Goal: Information Seeking & Learning: Learn about a topic

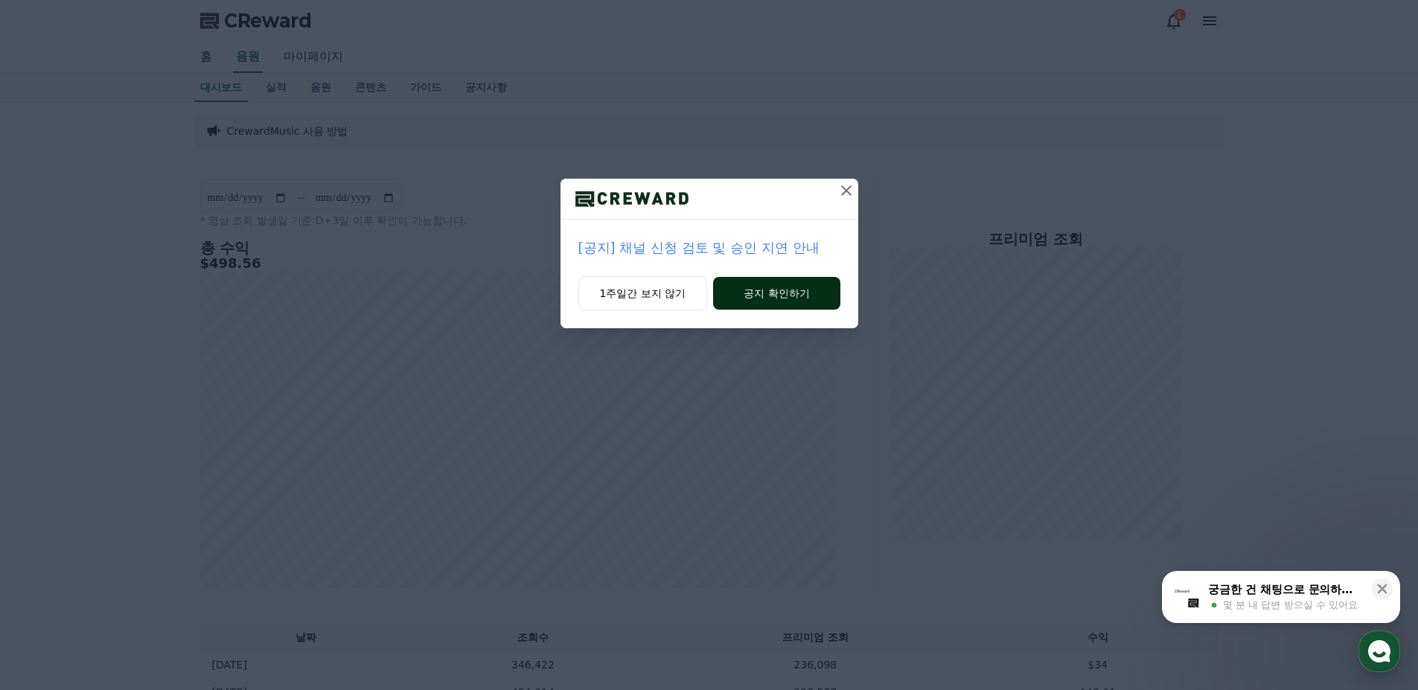
click at [768, 291] on button "공지 확인하기" at bounding box center [776, 293] width 126 height 33
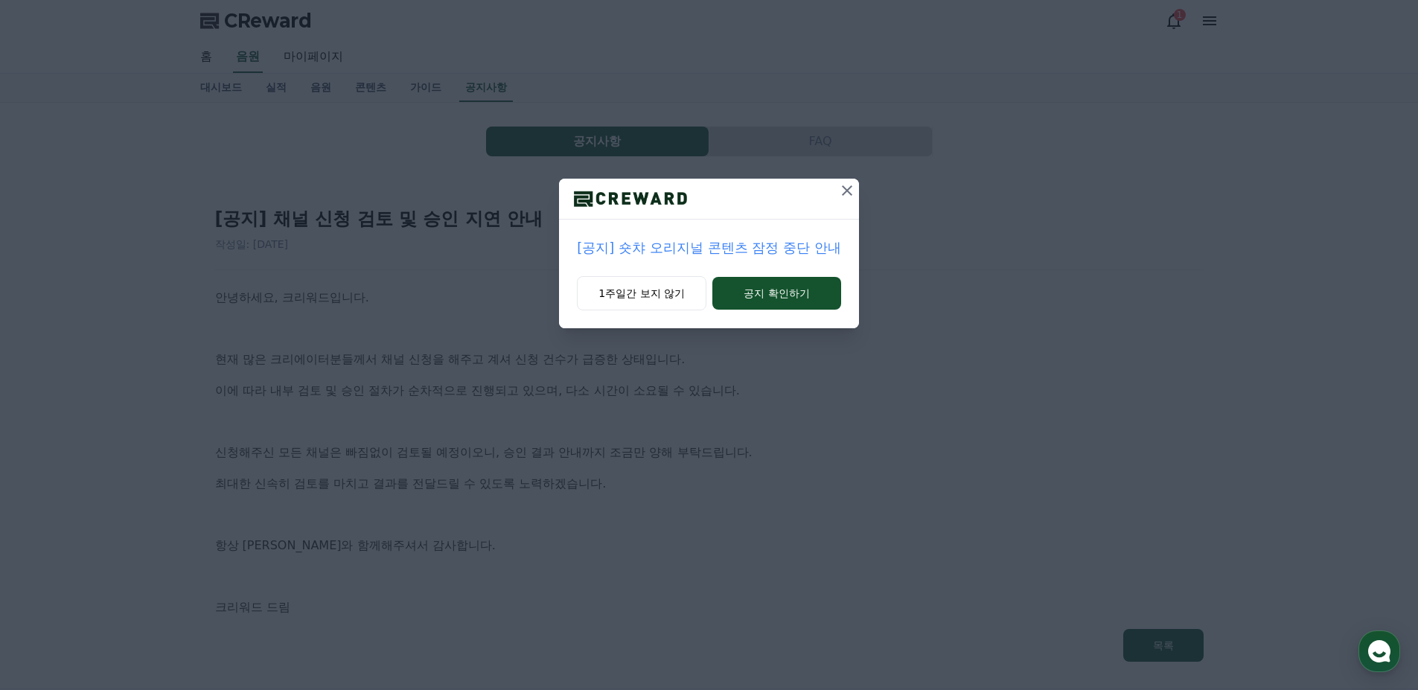
click at [844, 190] on icon at bounding box center [847, 191] width 18 height 18
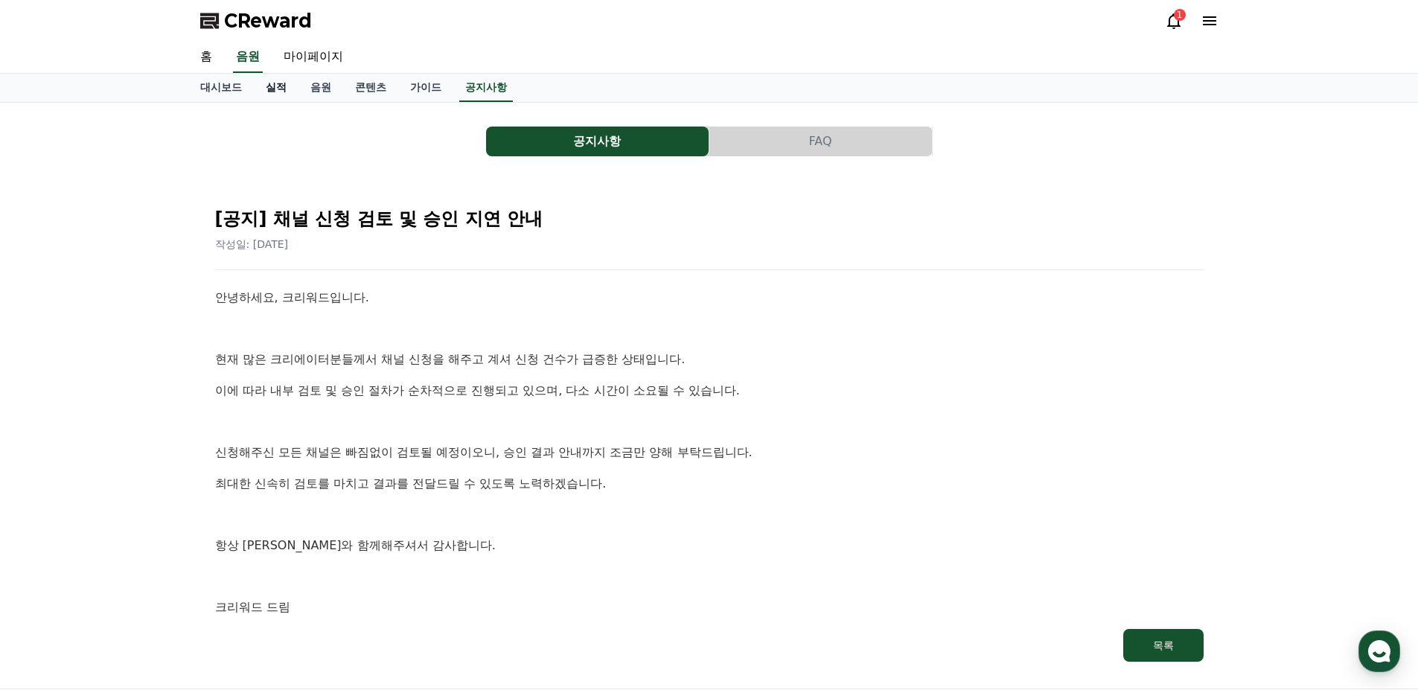
click at [268, 89] on link "실적" at bounding box center [276, 88] width 45 height 28
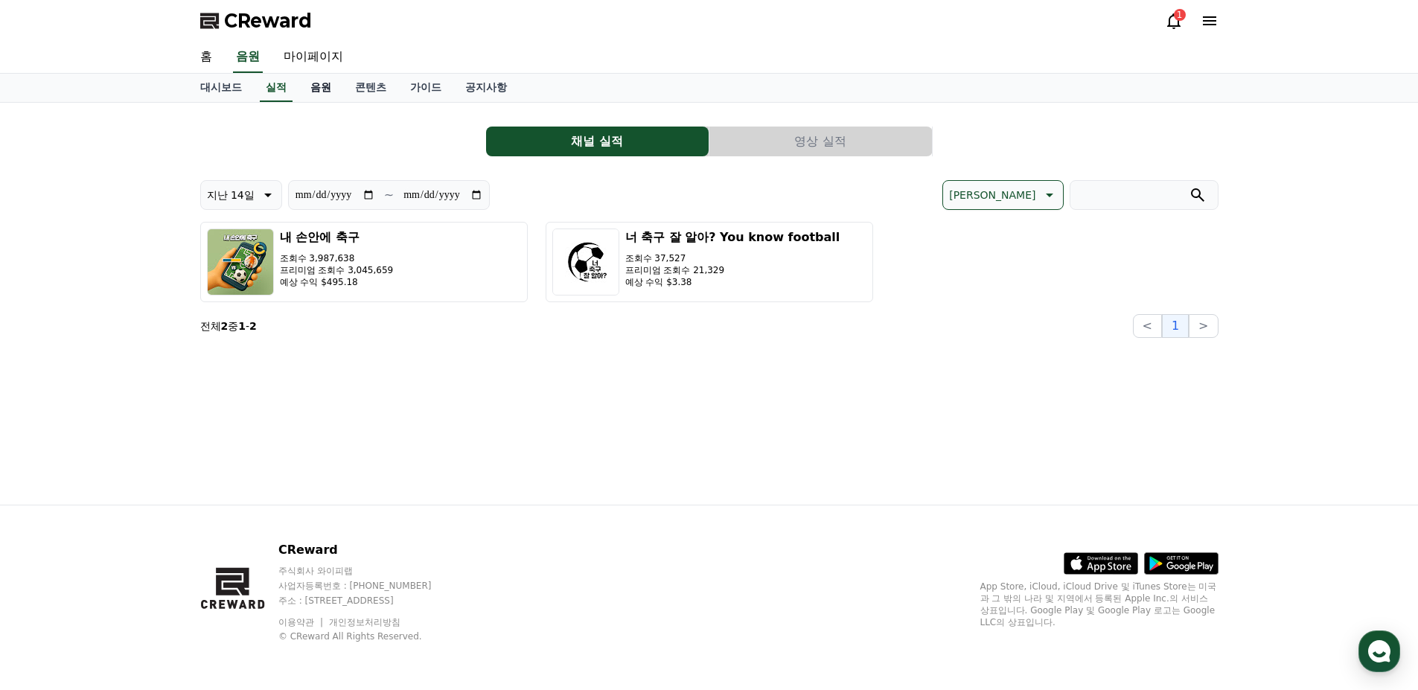
click at [310, 88] on link "음원" at bounding box center [320, 88] width 45 height 28
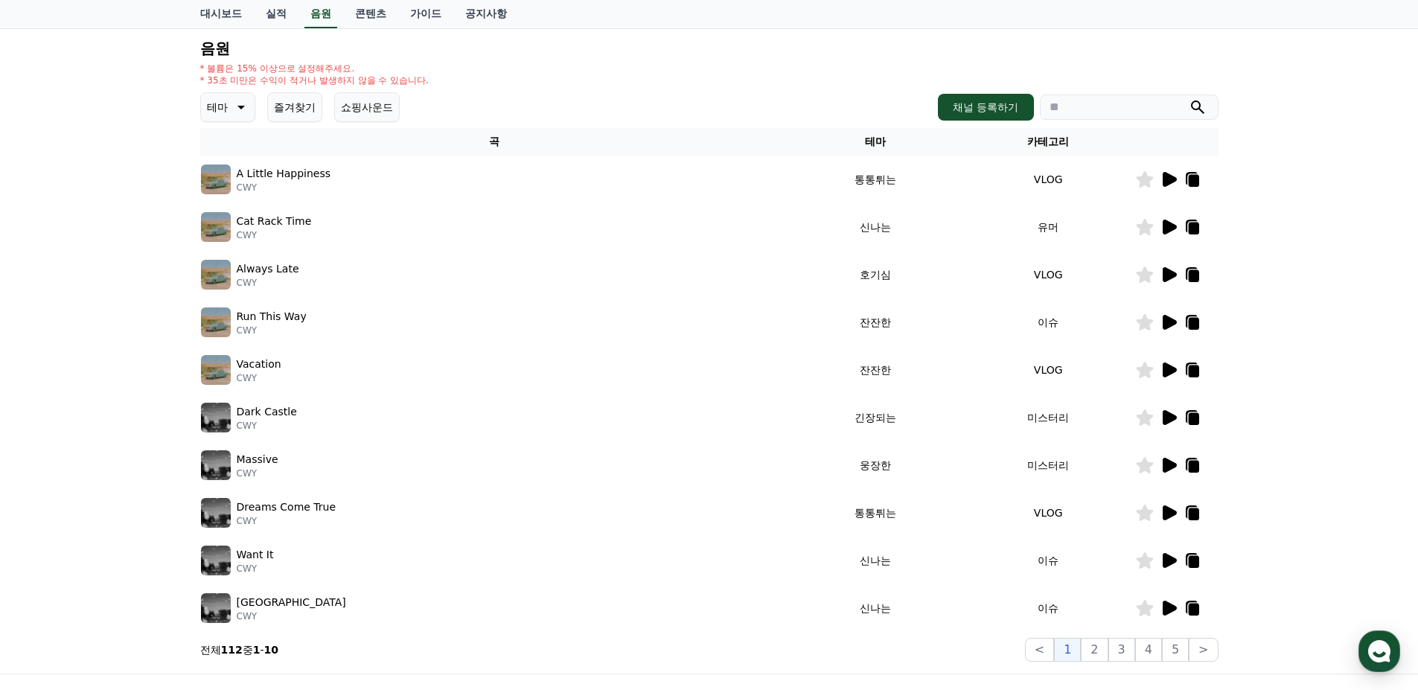
scroll to position [223, 0]
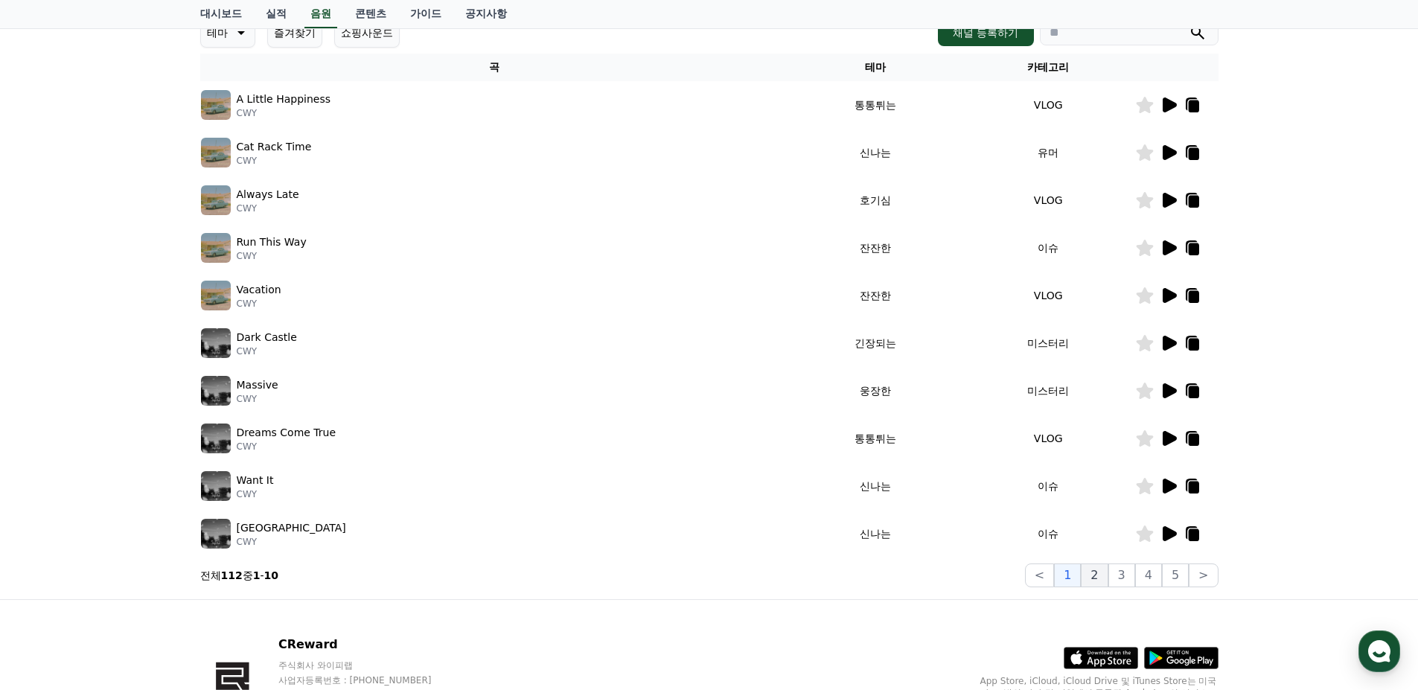
click at [1099, 571] on button "2" at bounding box center [1093, 575] width 27 height 24
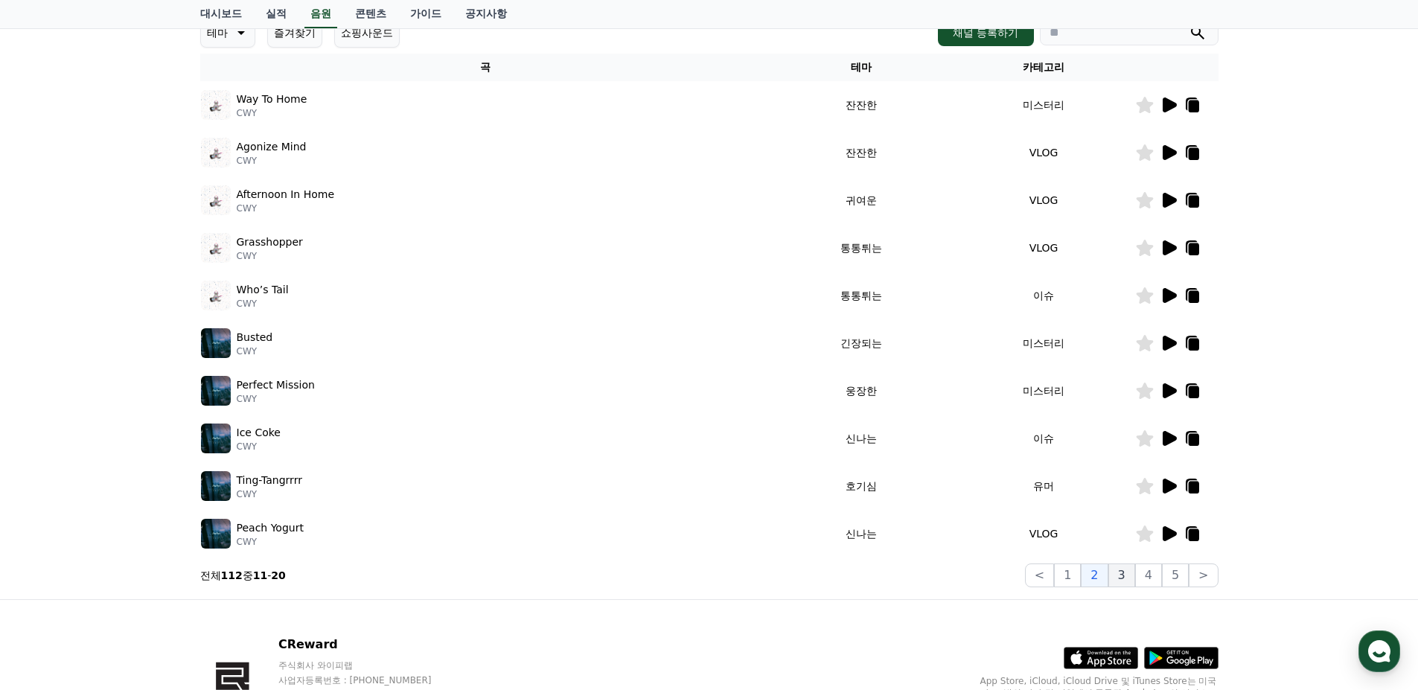
click at [1120, 576] on button "3" at bounding box center [1121, 575] width 27 height 24
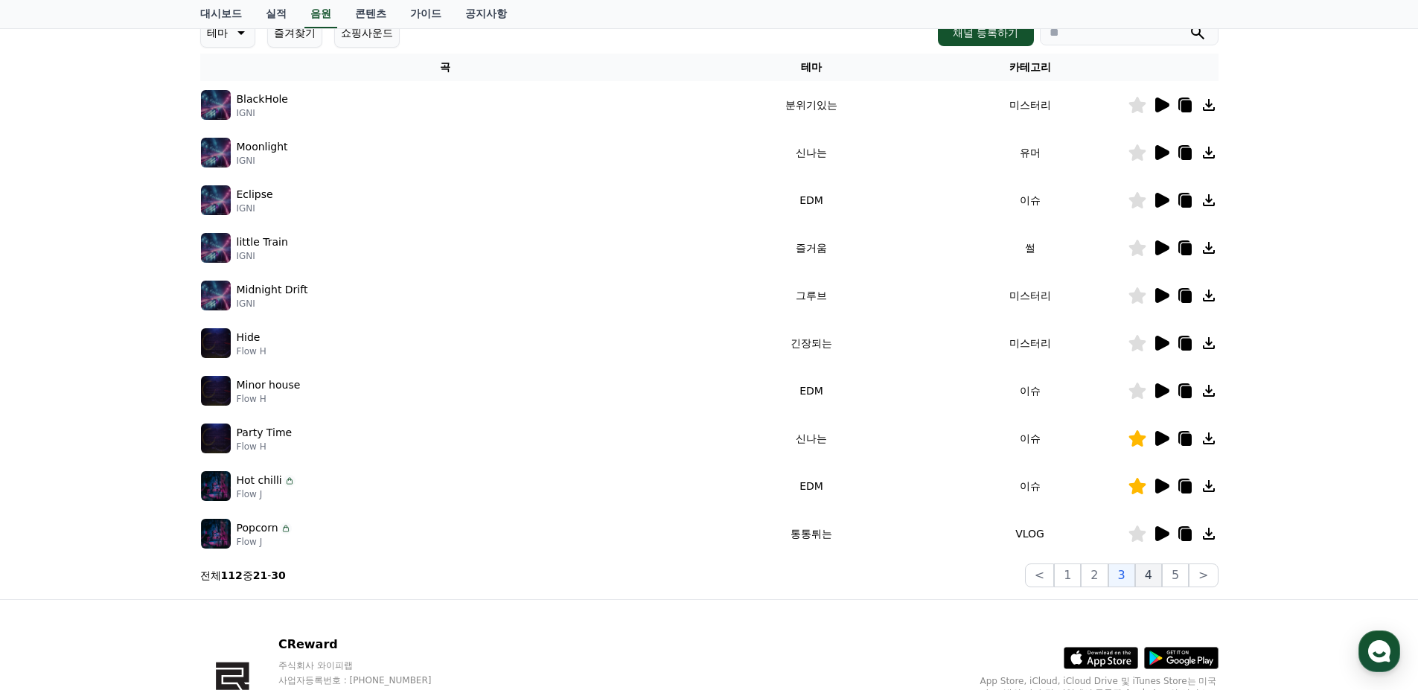
click at [1147, 574] on button "4" at bounding box center [1148, 575] width 27 height 24
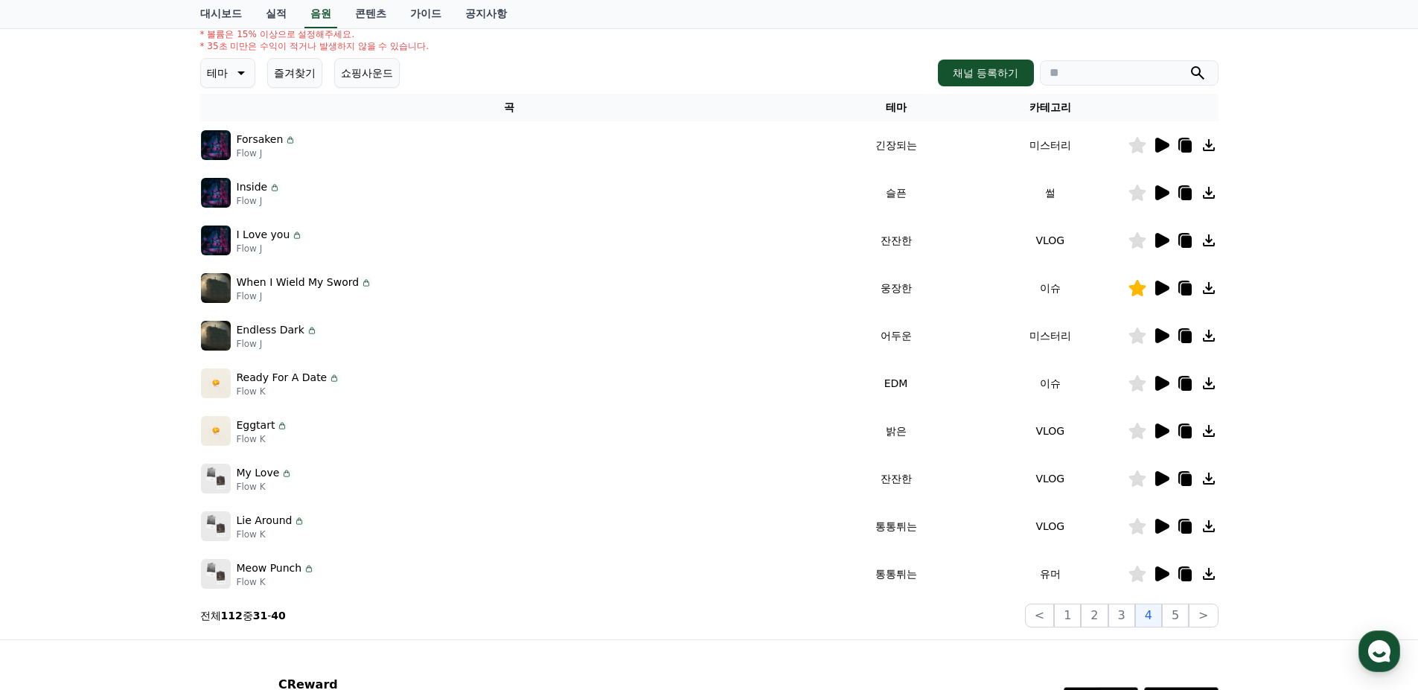
scroll to position [149, 0]
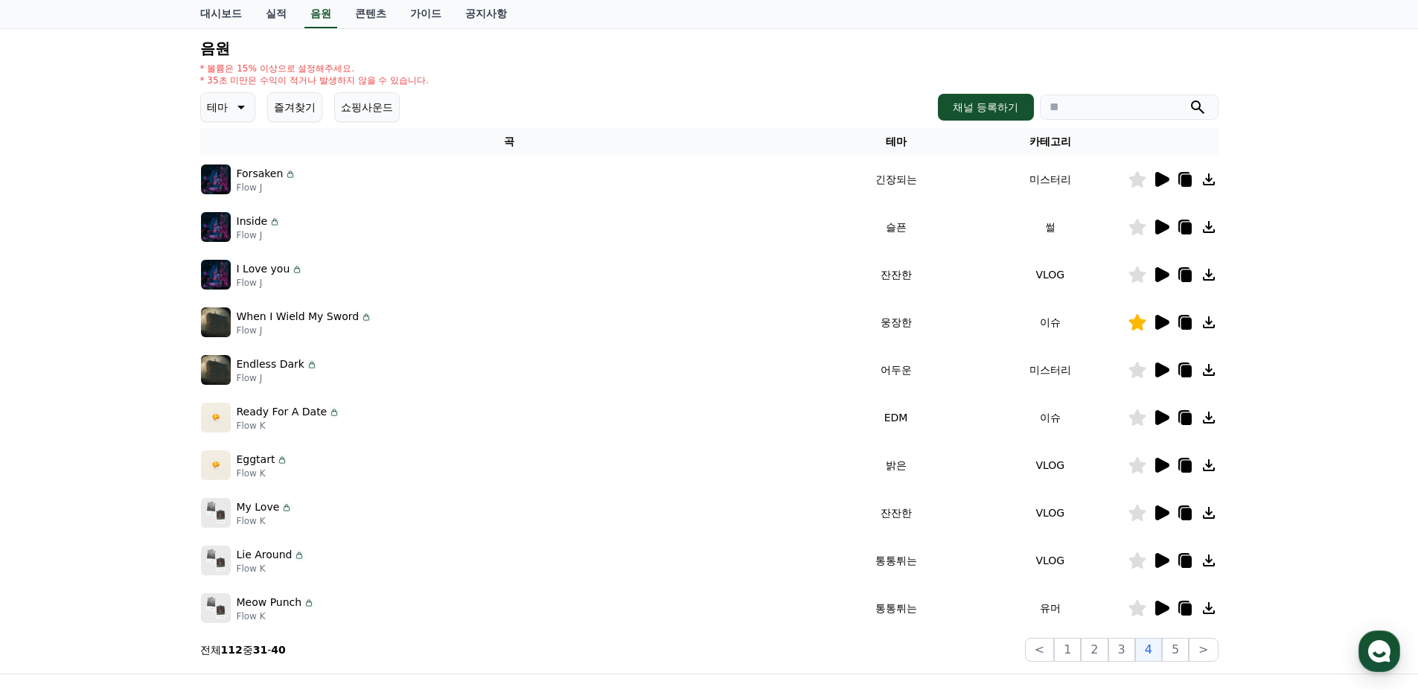
click at [1165, 511] on icon at bounding box center [1162, 512] width 14 height 15
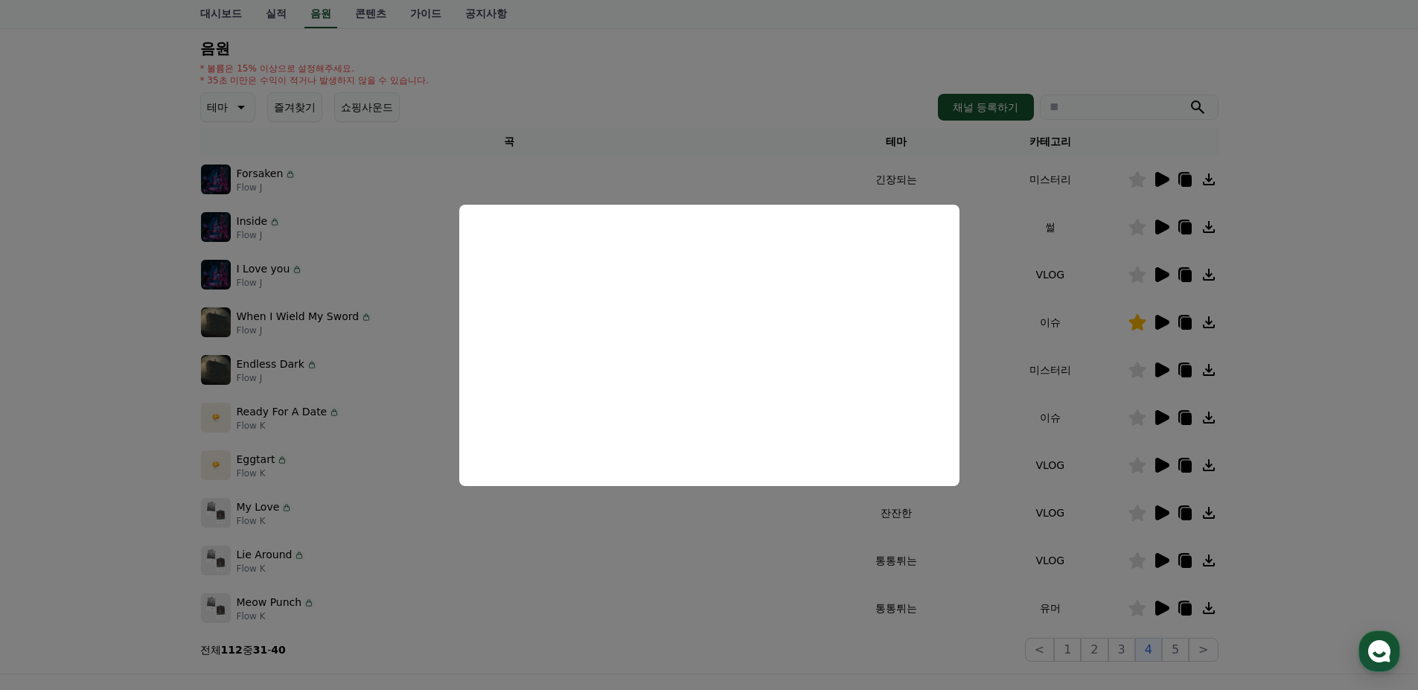
click at [704, 557] on button "close modal" at bounding box center [709, 345] width 1418 height 690
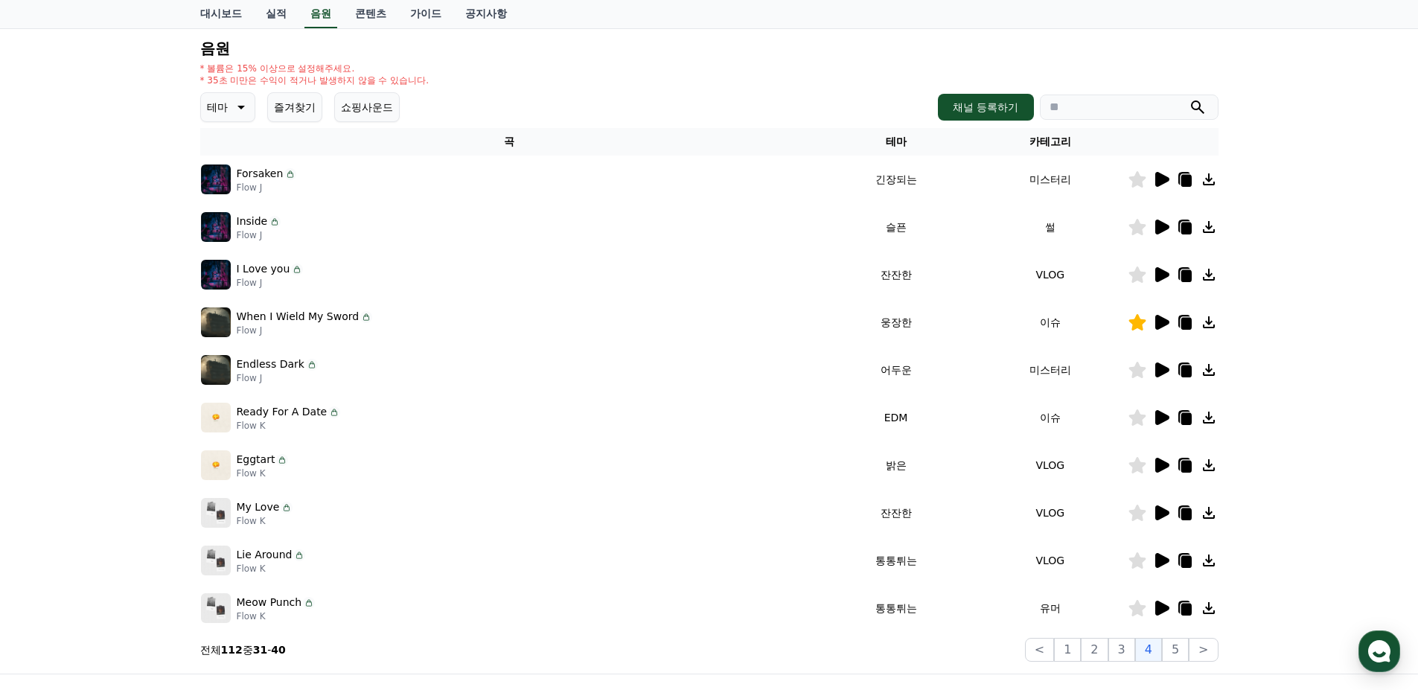
click at [1136, 514] on icon at bounding box center [1136, 513] width 17 height 16
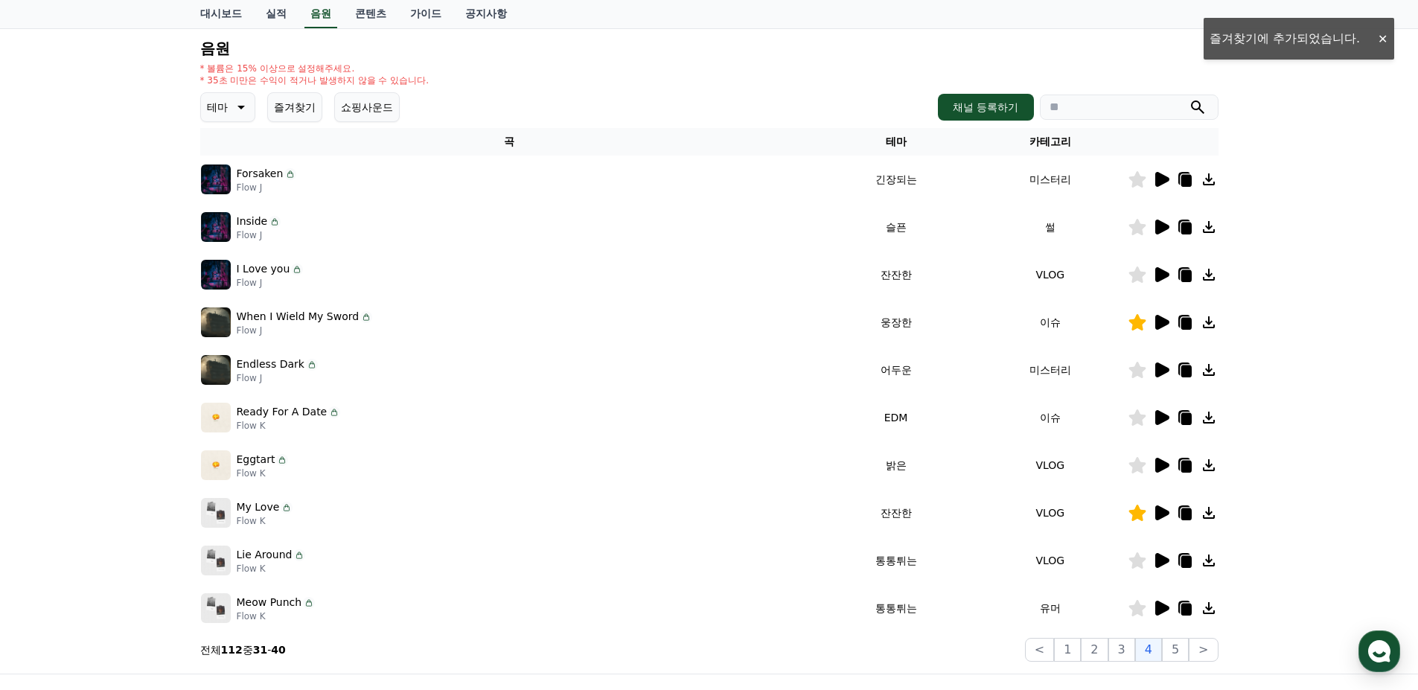
click at [1057, 107] on input "search" at bounding box center [1129, 107] width 179 height 25
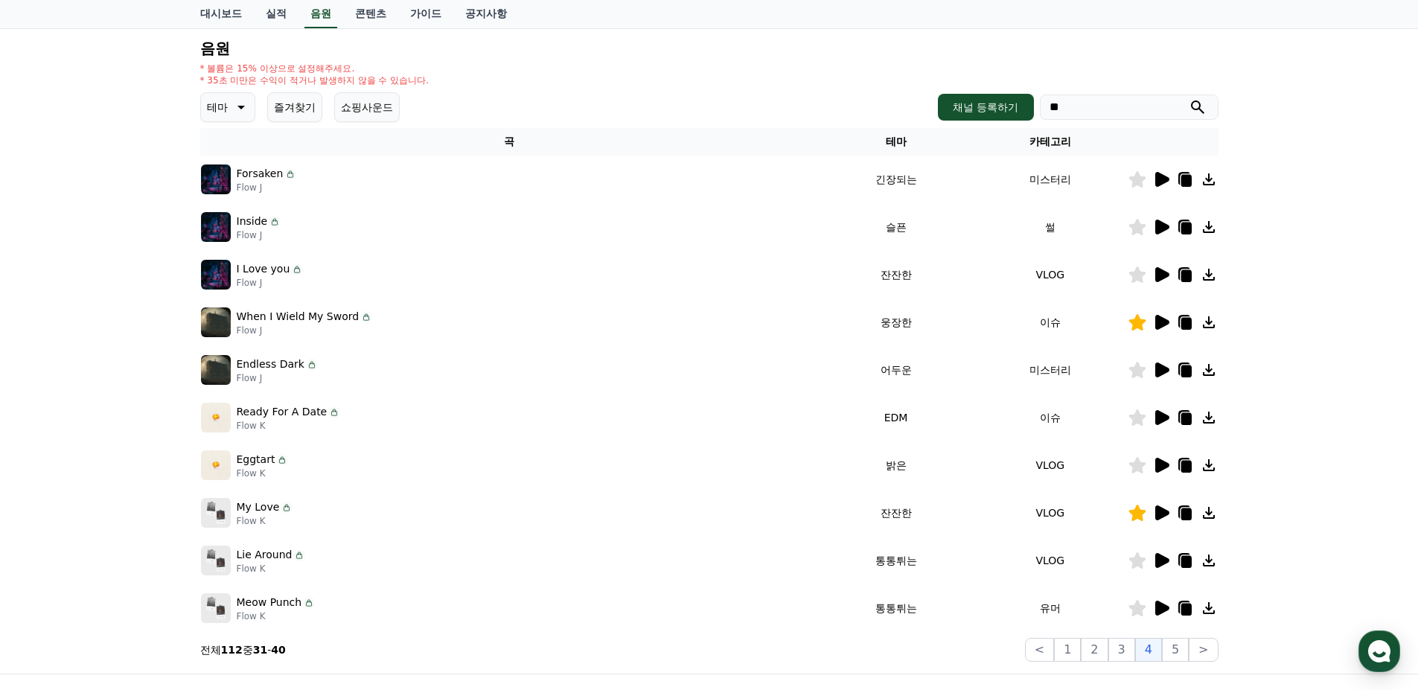
type input "*"
type input "***"
click at [1188, 98] on button "submit" at bounding box center [1197, 107] width 18 height 18
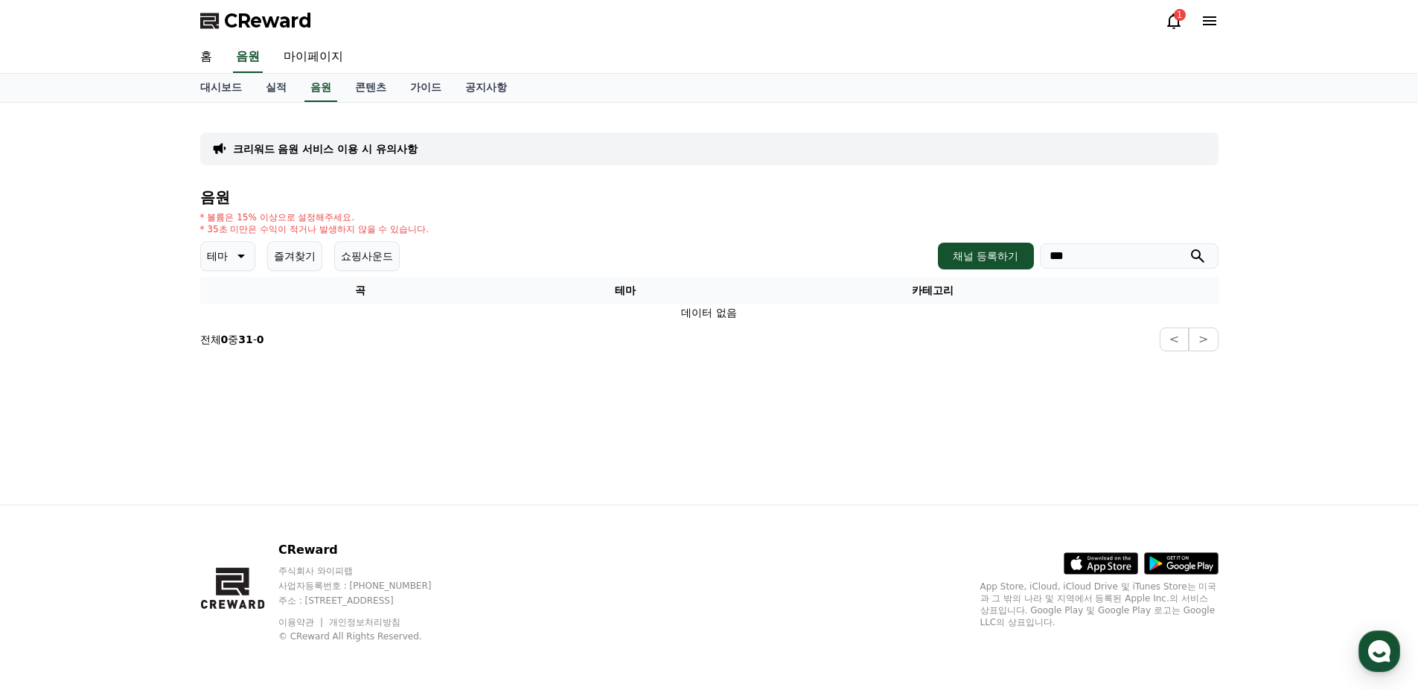
drag, startPoint x: 1146, startPoint y: 262, endPoint x: 711, endPoint y: 229, distance: 435.8
click at [902, 262] on div "테마 즐겨찾기 쇼핑사운드 채널 등록하기 ***" at bounding box center [709, 256] width 1018 height 30
click at [314, 84] on link "음원" at bounding box center [320, 88] width 33 height 28
click at [244, 259] on icon at bounding box center [240, 256] width 18 height 18
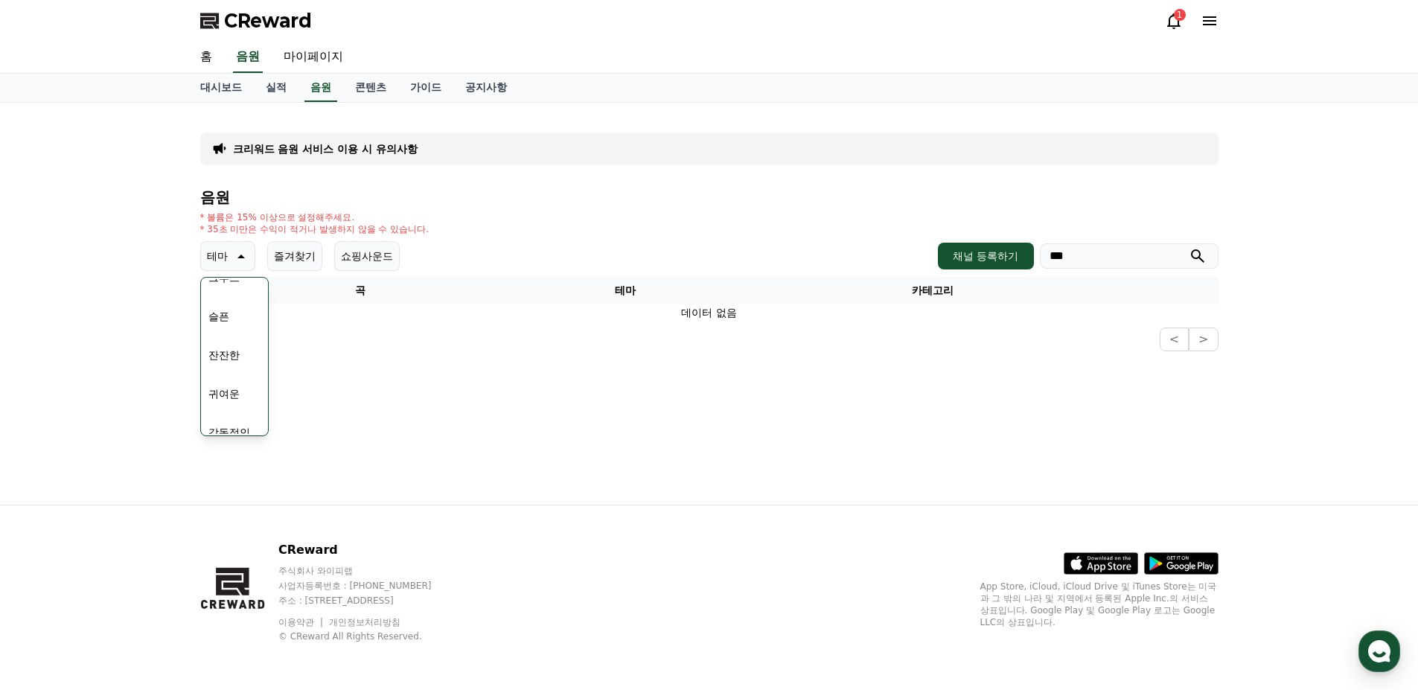
click at [233, 352] on button "잔잔한" at bounding box center [223, 355] width 43 height 33
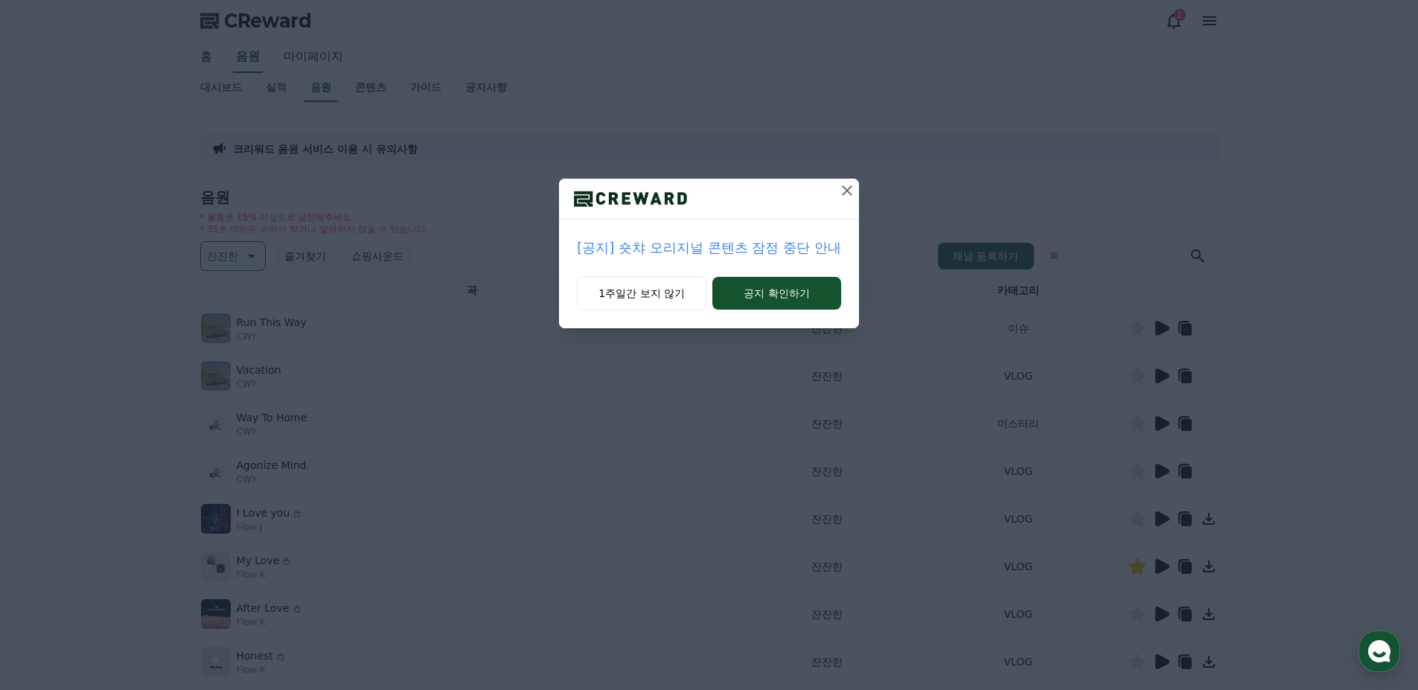
drag, startPoint x: 610, startPoint y: 315, endPoint x: 621, endPoint y: 306, distance: 13.7
click at [609, 315] on div "1주일간 보지 않기 공지 확인하기" at bounding box center [708, 302] width 299 height 52
click at [621, 306] on button "1주일간 보지 않기" at bounding box center [641, 293] width 129 height 34
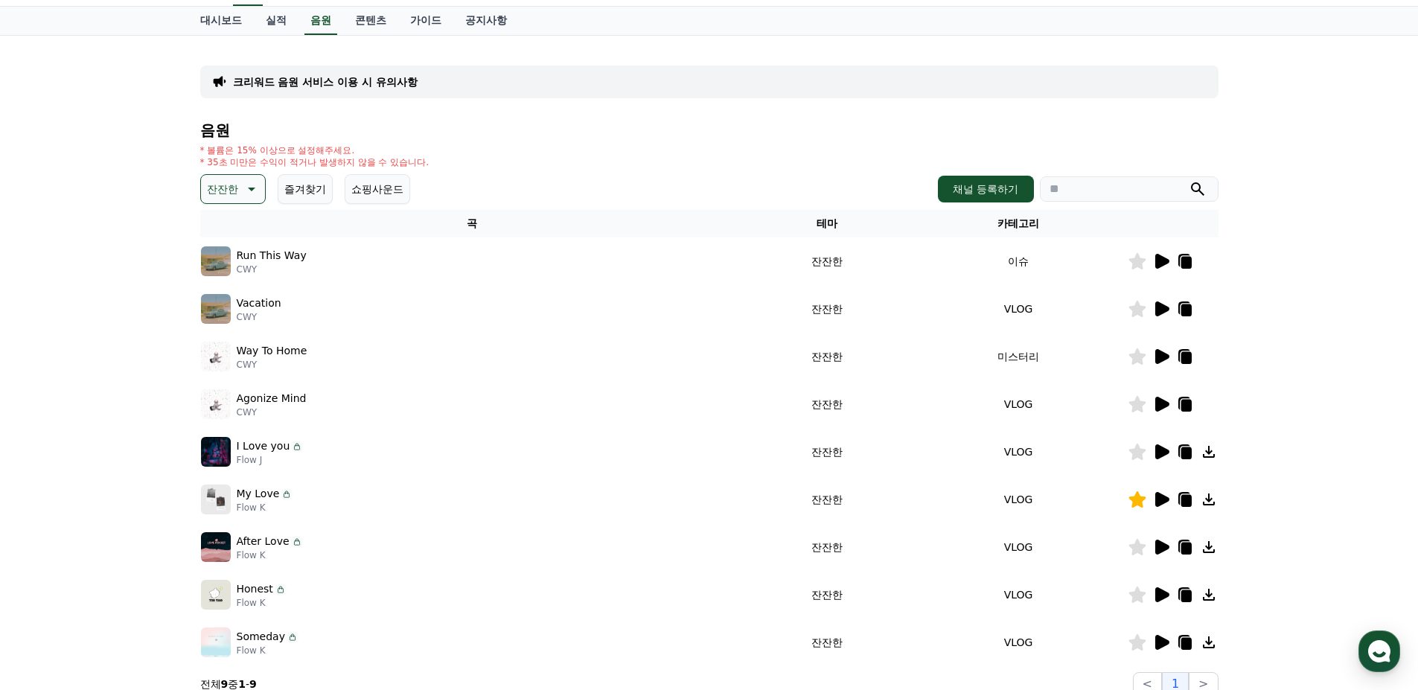
scroll to position [149, 0]
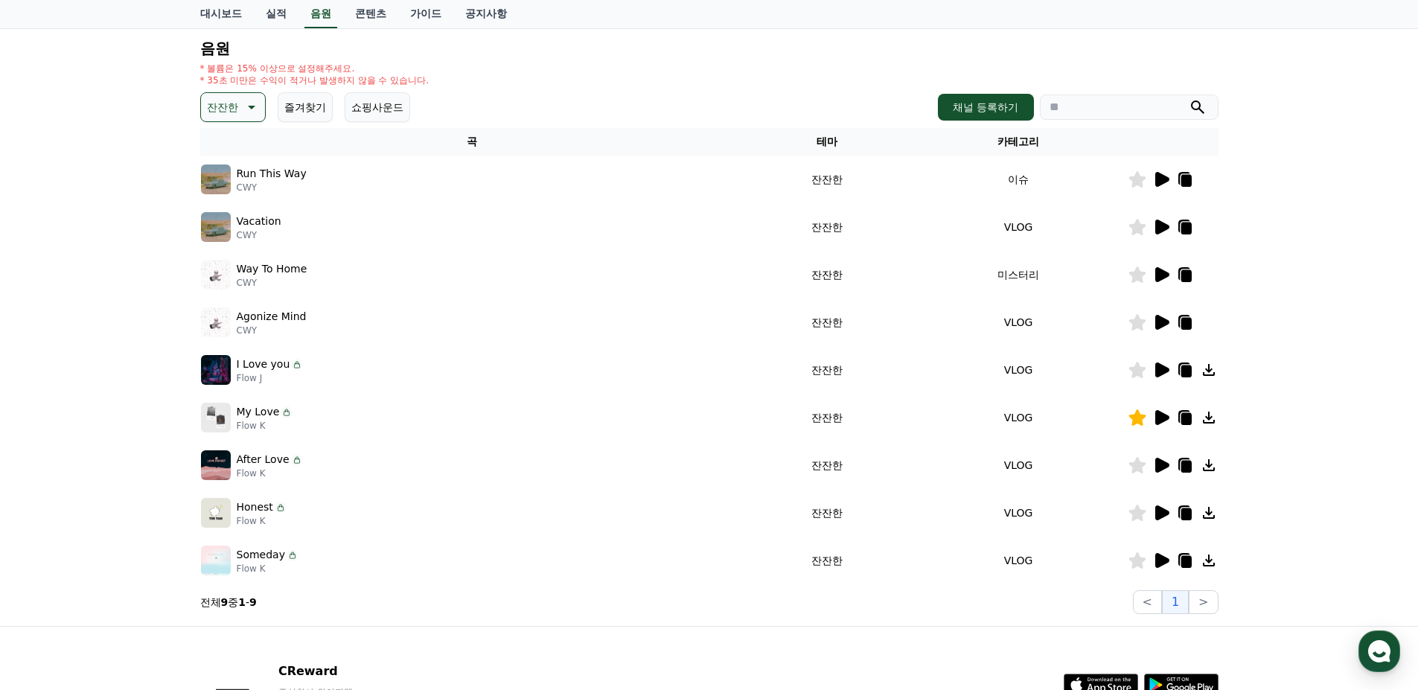
click at [1163, 179] on icon at bounding box center [1162, 179] width 14 height 15
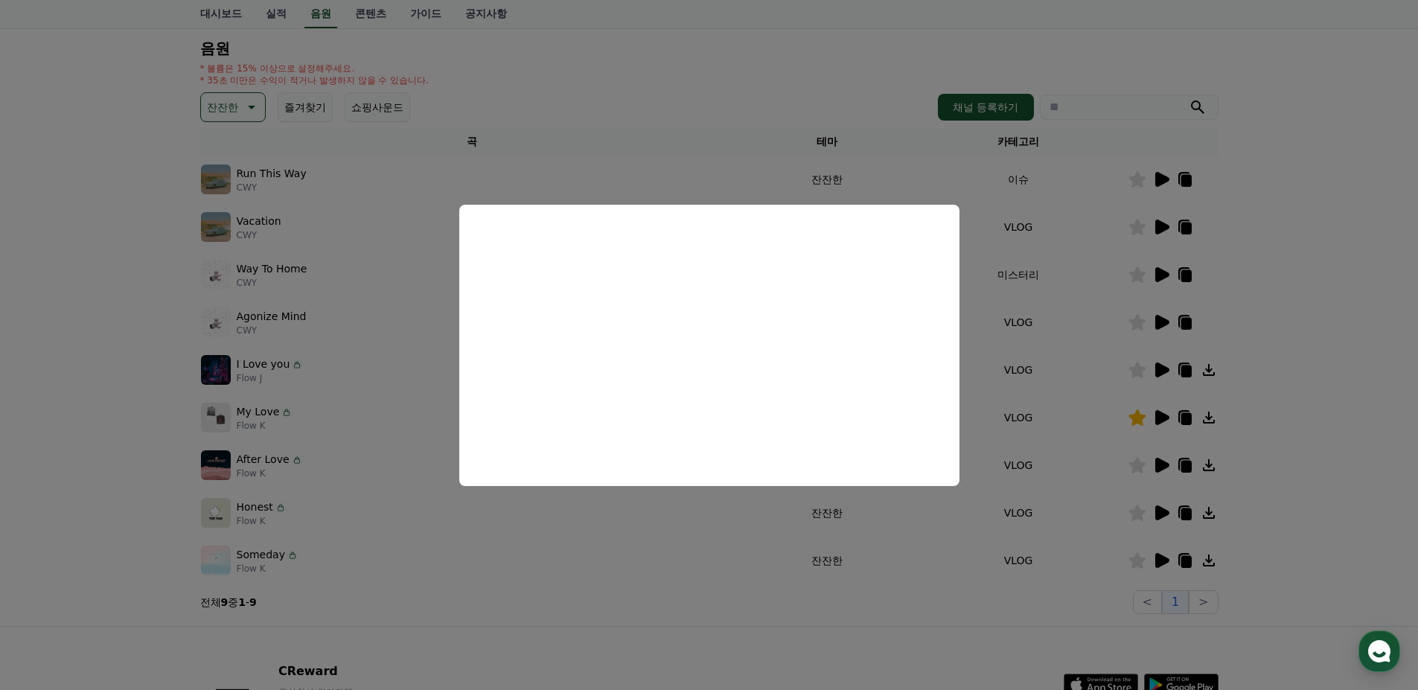
click at [388, 384] on button "close modal" at bounding box center [709, 345] width 1418 height 690
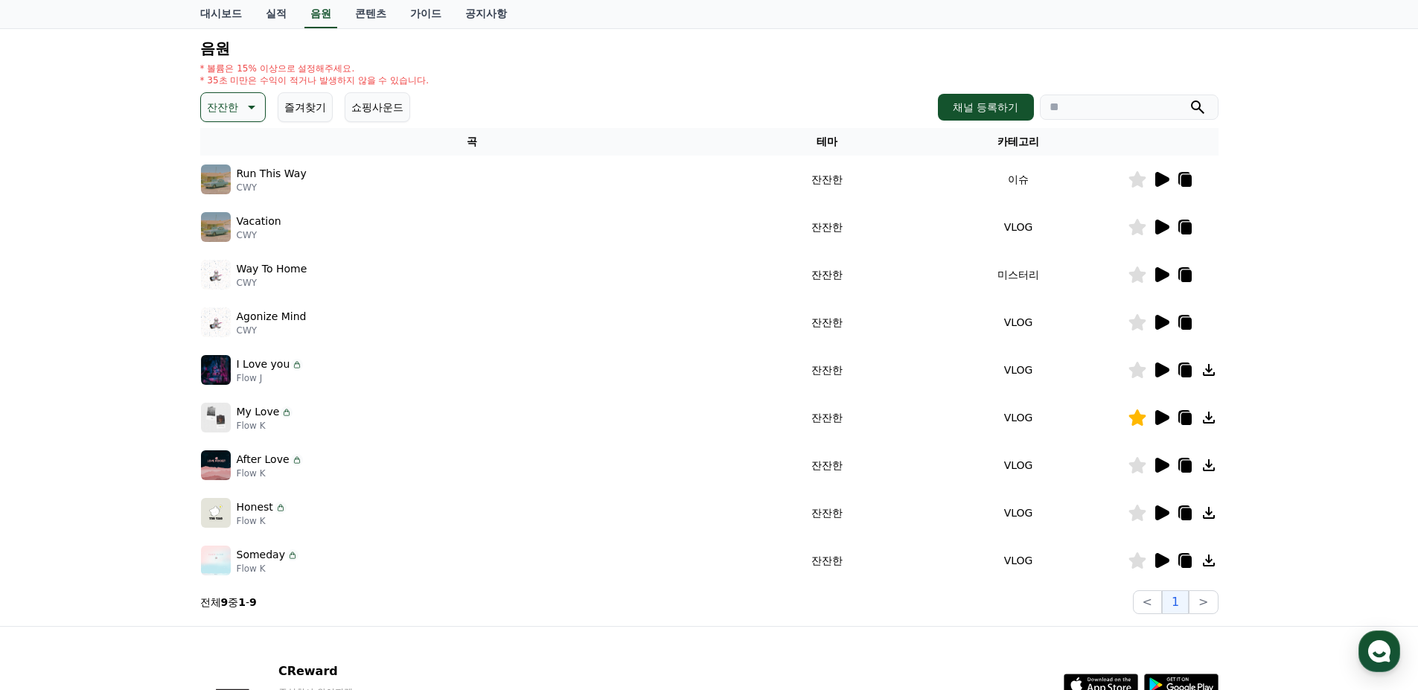
click at [1164, 226] on icon at bounding box center [1162, 227] width 14 height 15
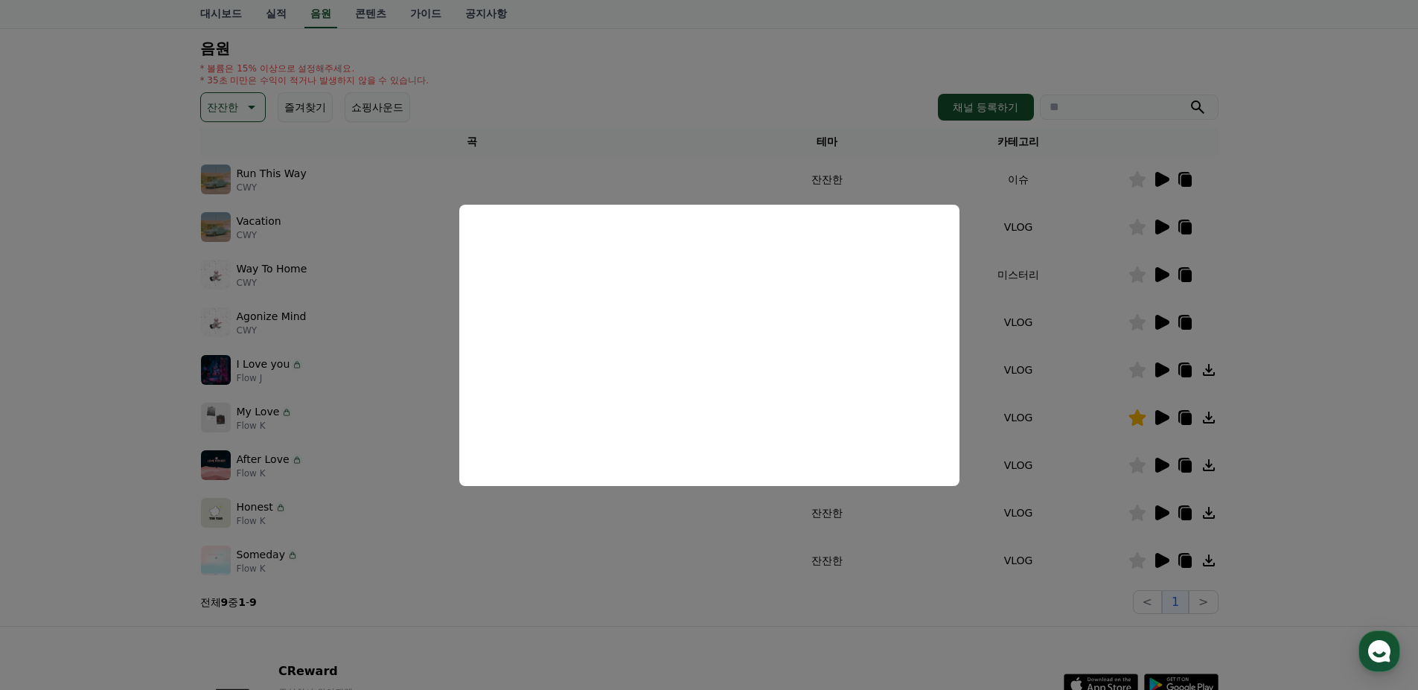
click at [377, 346] on button "close modal" at bounding box center [709, 345] width 1418 height 690
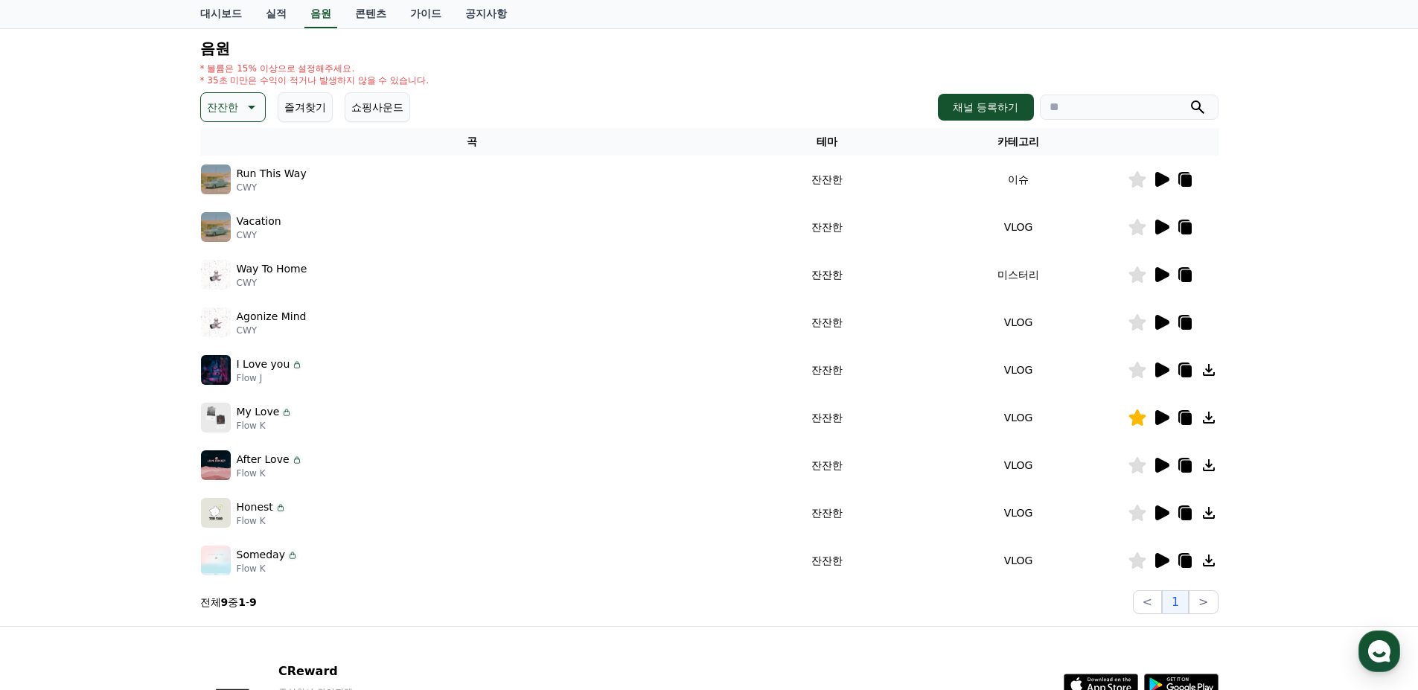
click at [1155, 324] on icon at bounding box center [1162, 322] width 14 height 15
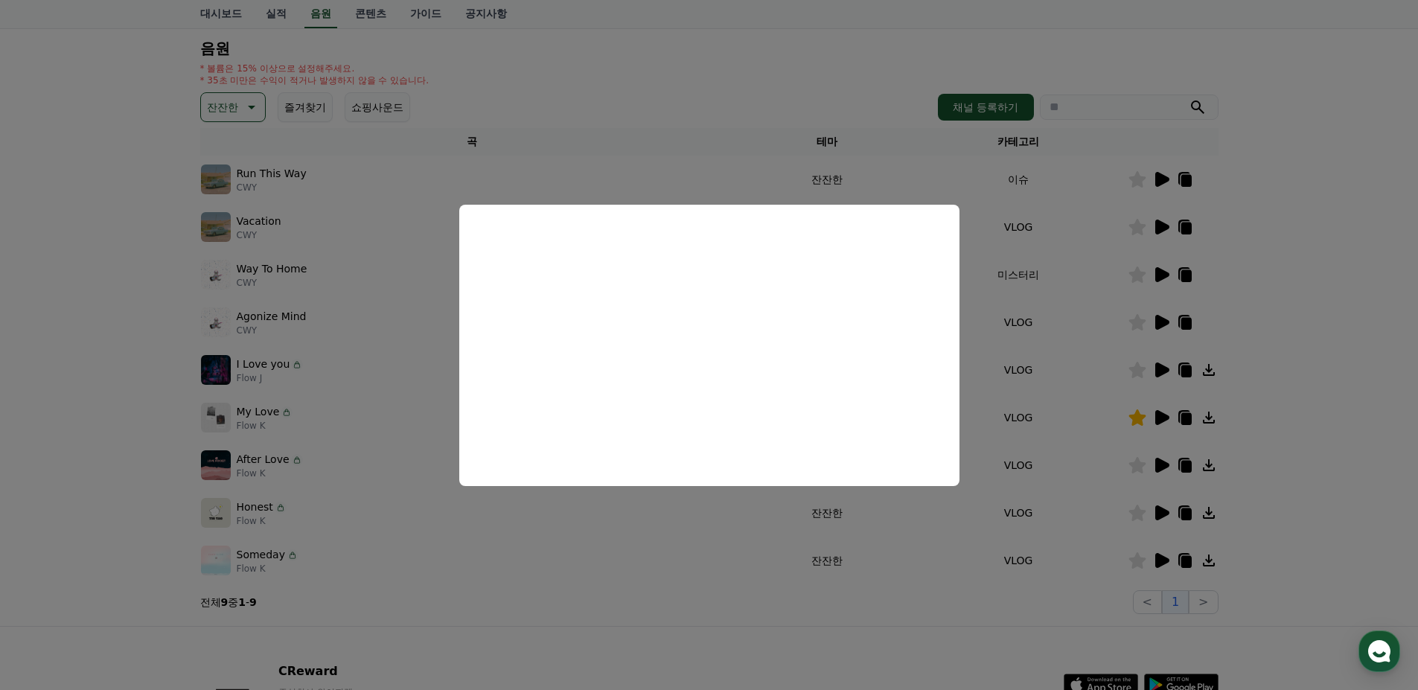
click at [391, 392] on button "close modal" at bounding box center [709, 345] width 1418 height 690
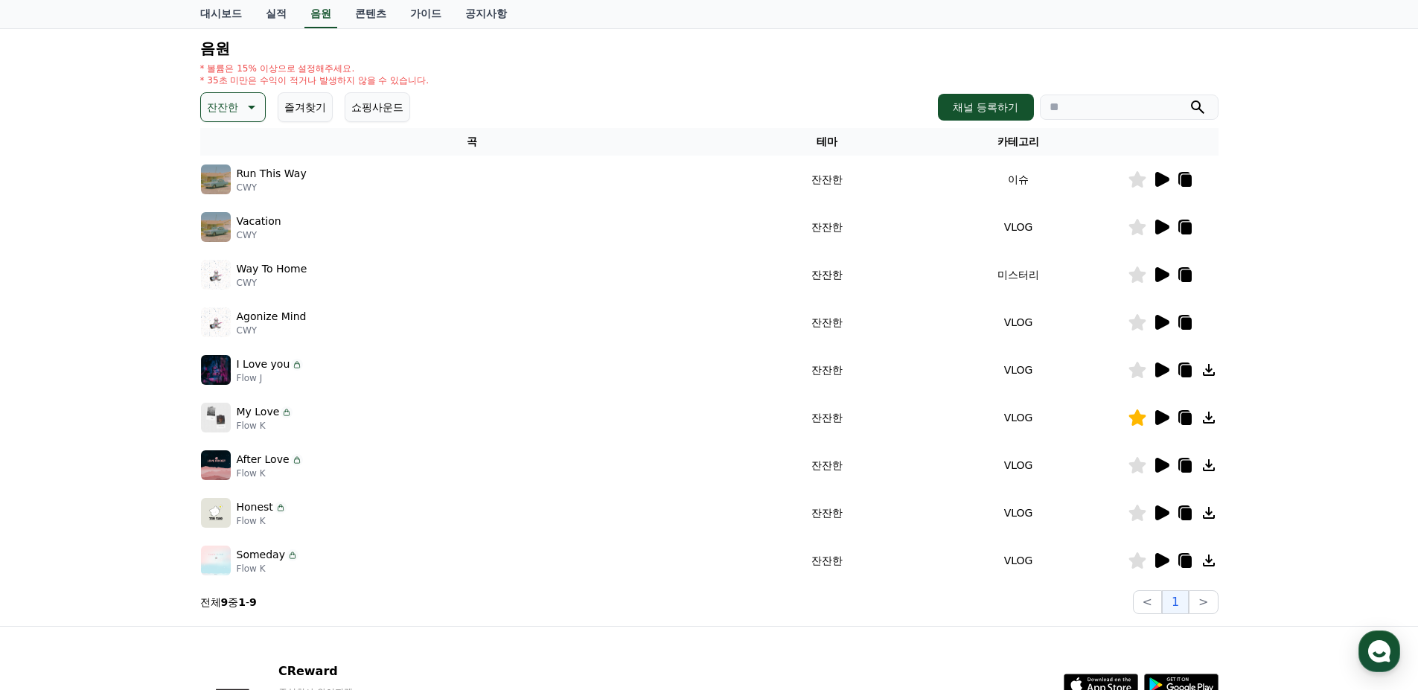
click at [1157, 374] on icon at bounding box center [1162, 369] width 14 height 15
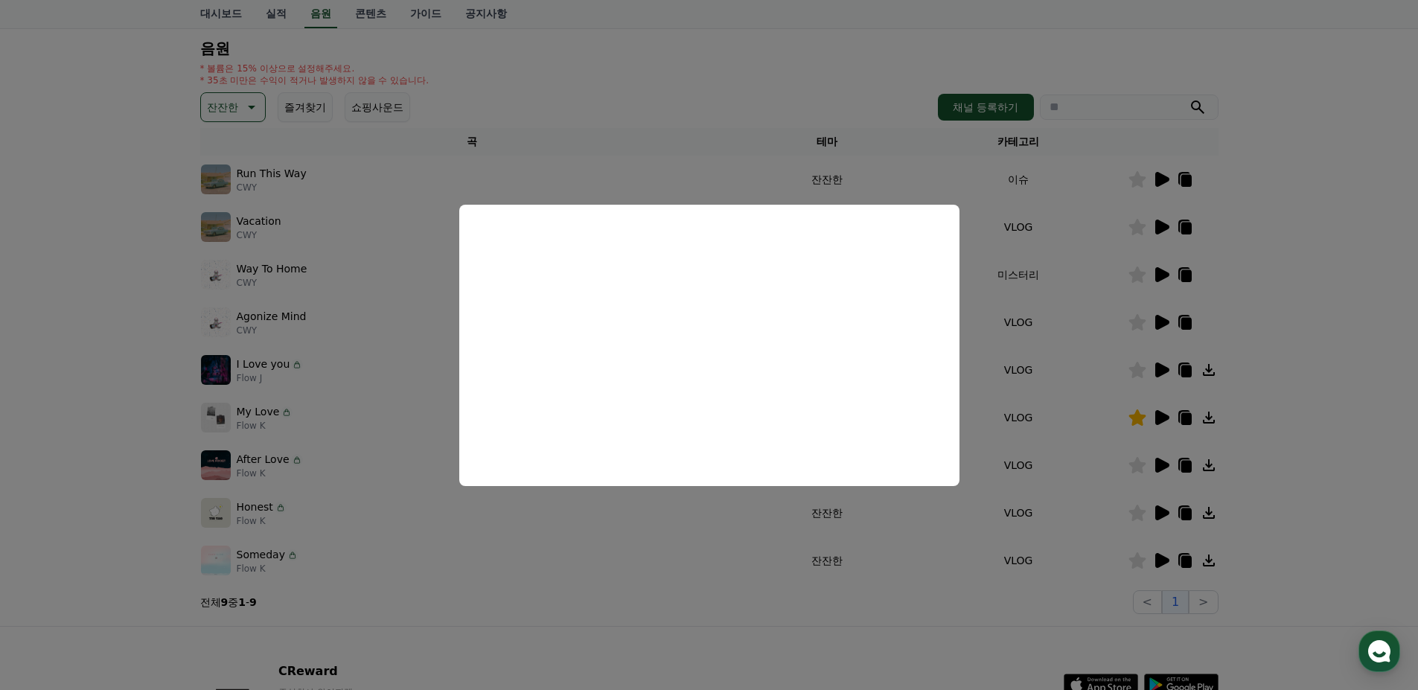
click at [388, 346] on button "close modal" at bounding box center [709, 345] width 1418 height 690
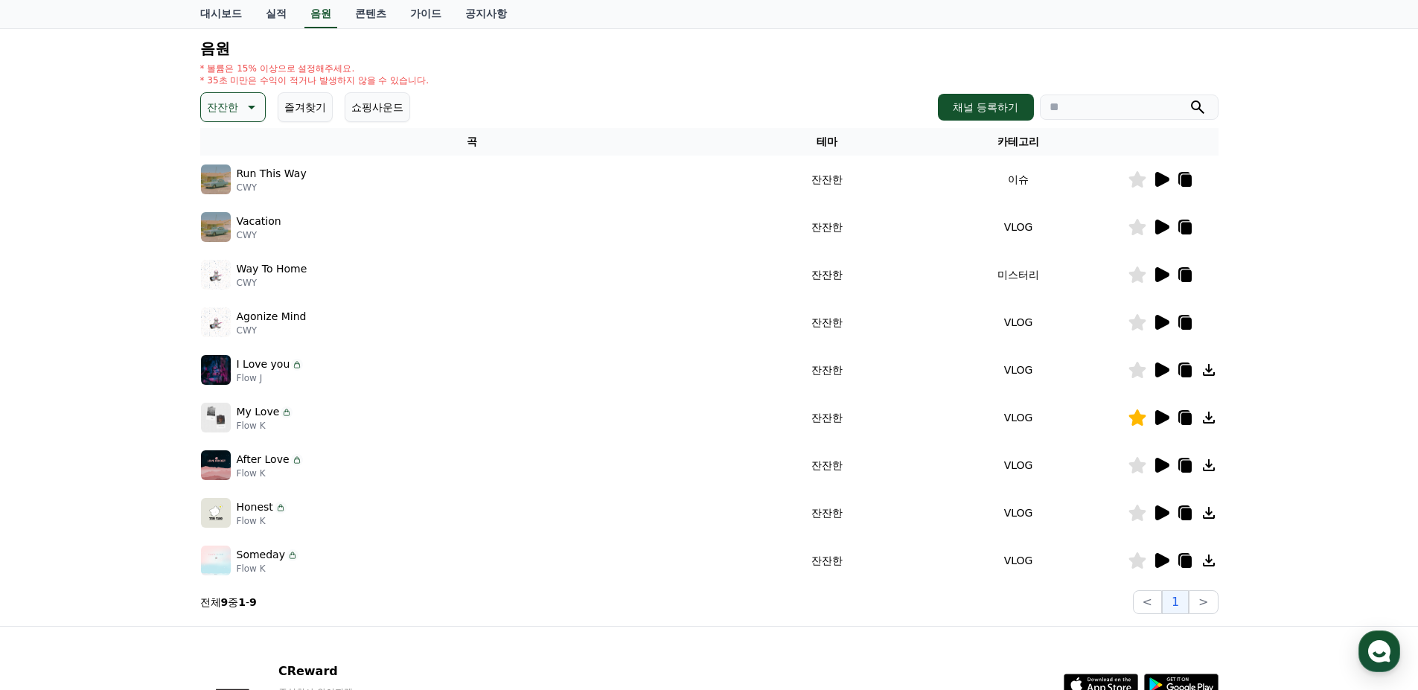
click at [1162, 423] on icon at bounding box center [1161, 418] width 18 height 18
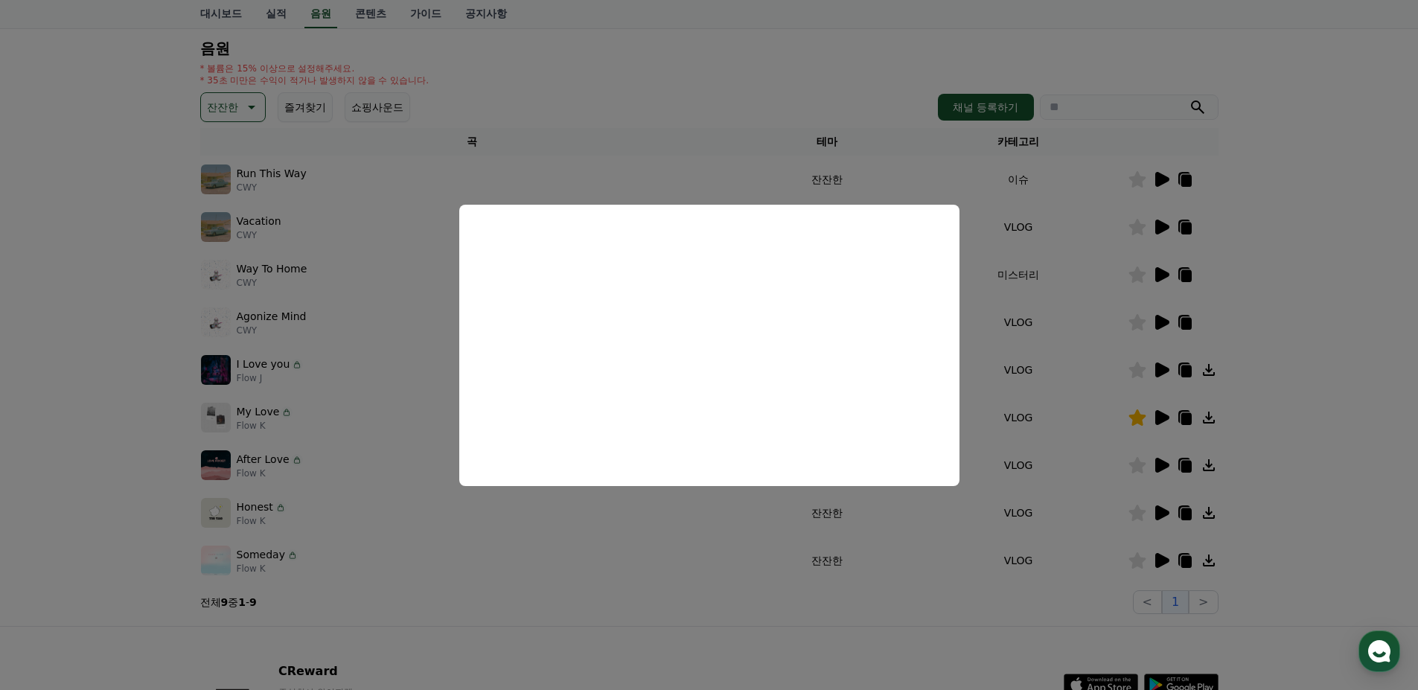
click at [331, 359] on button "close modal" at bounding box center [709, 345] width 1418 height 690
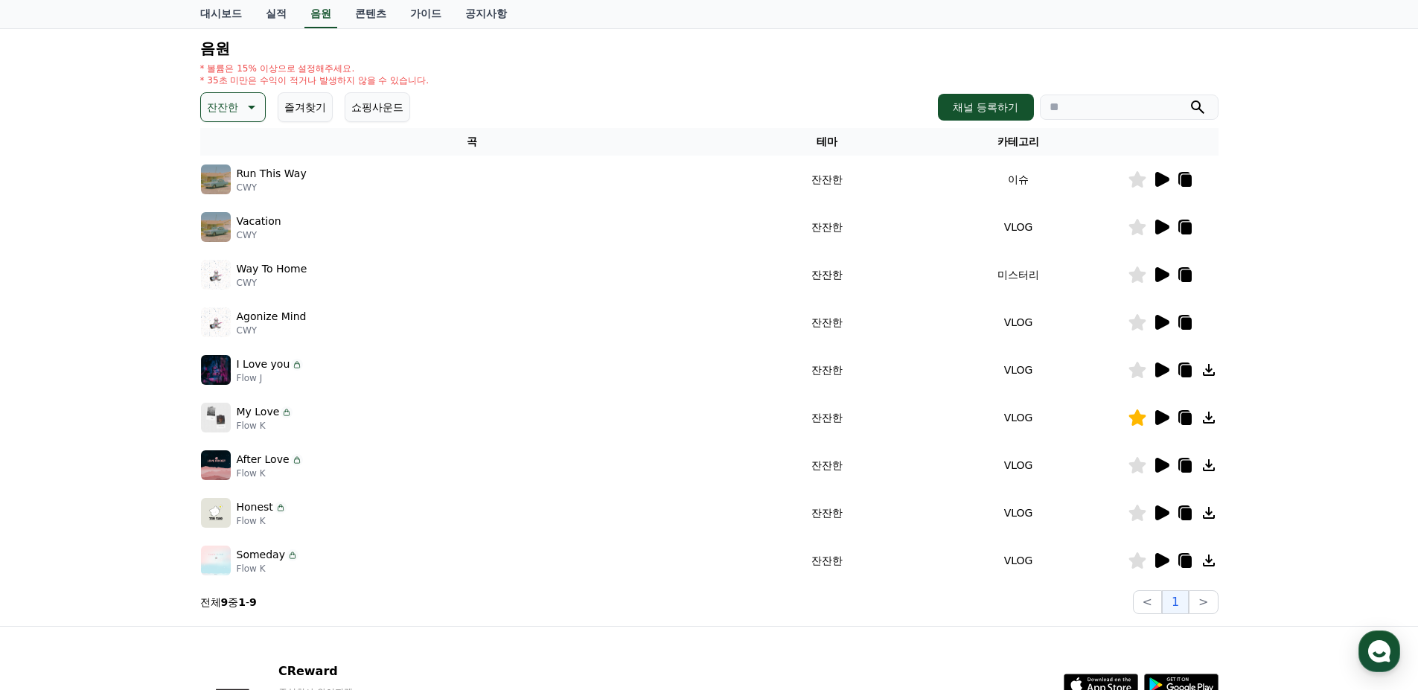
click at [1162, 420] on icon at bounding box center [1162, 417] width 14 height 15
